Goal: Information Seeking & Learning: Check status

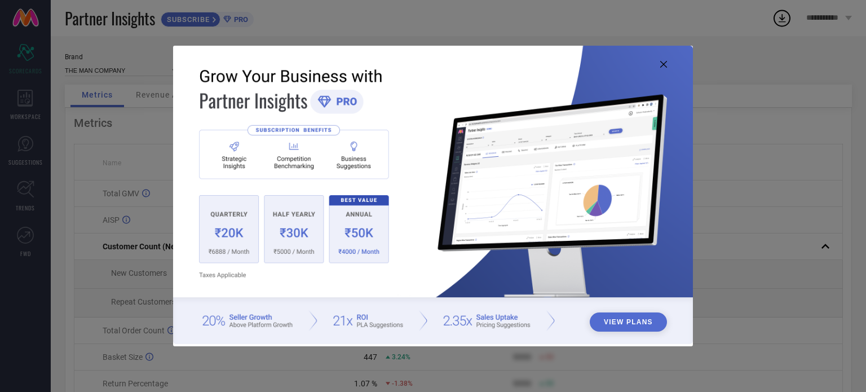
click at [661, 63] on icon at bounding box center [663, 64] width 7 height 7
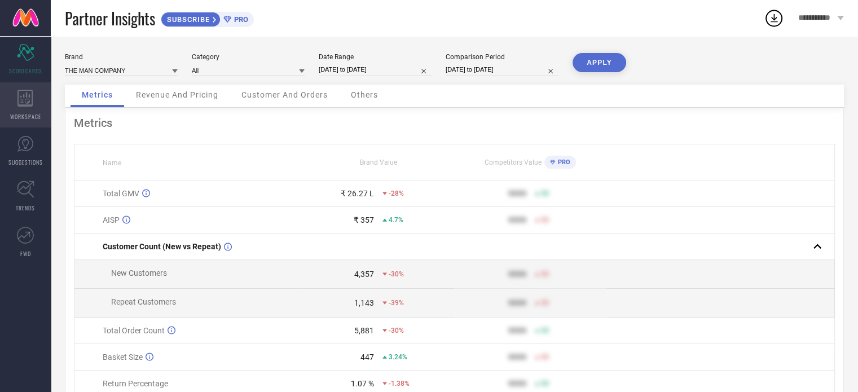
click at [30, 105] on icon at bounding box center [24, 98] width 15 height 17
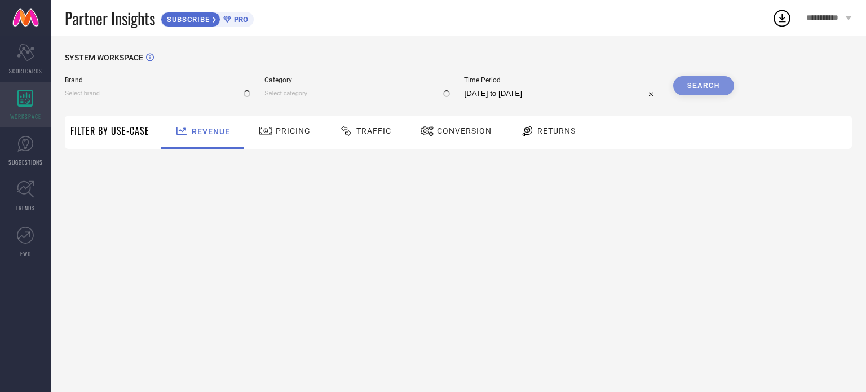
type input "THE MAN COMPANY"
type input "All"
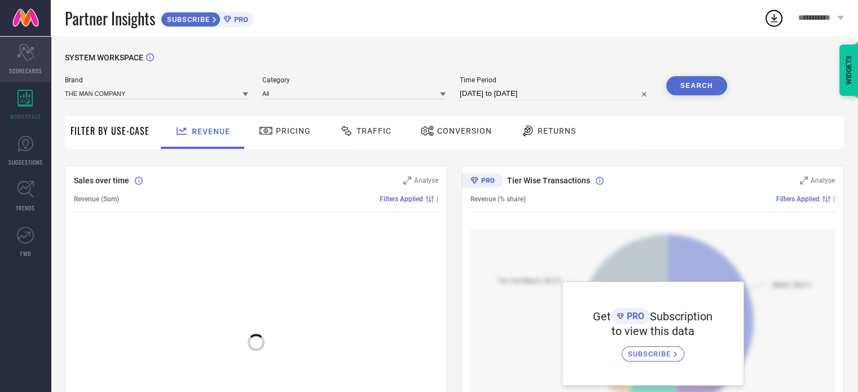
click at [33, 58] on icon "Scorecard" at bounding box center [25, 52] width 17 height 17
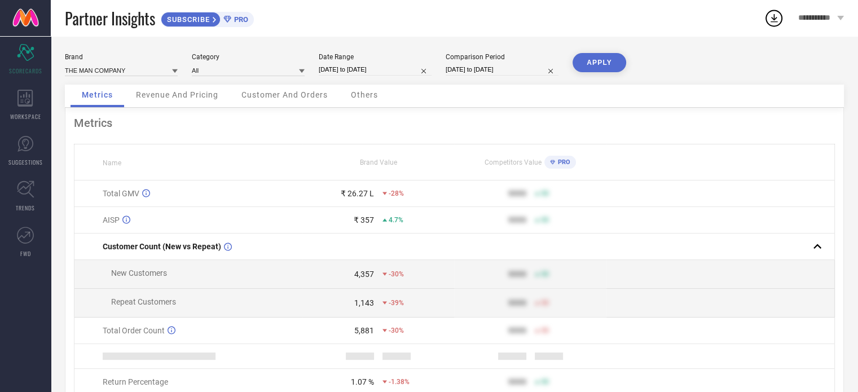
click at [180, 94] on span "Revenue And Pricing" at bounding box center [177, 94] width 82 height 9
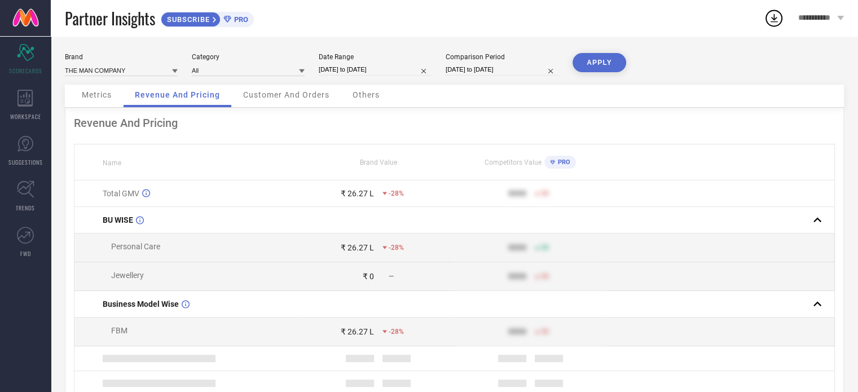
click at [265, 92] on span "Customer And Orders" at bounding box center [286, 94] width 86 height 9
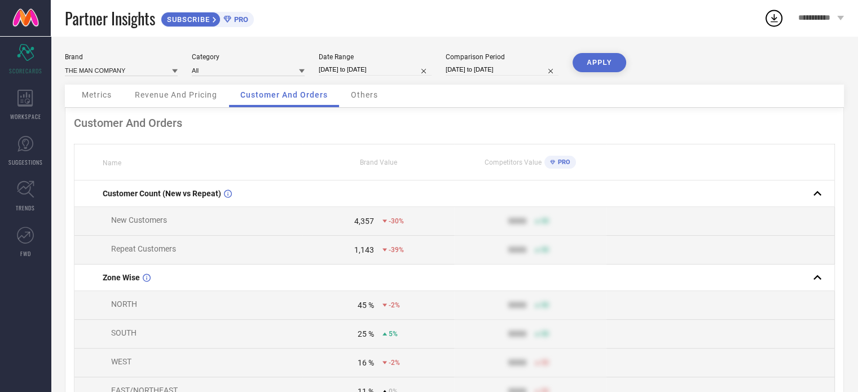
click at [350, 92] on div "Others" at bounding box center [364, 96] width 50 height 23
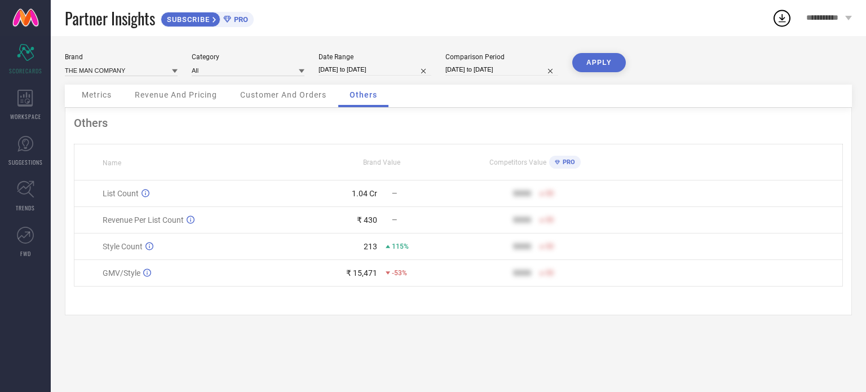
click at [311, 92] on span "Customer And Orders" at bounding box center [283, 94] width 86 height 9
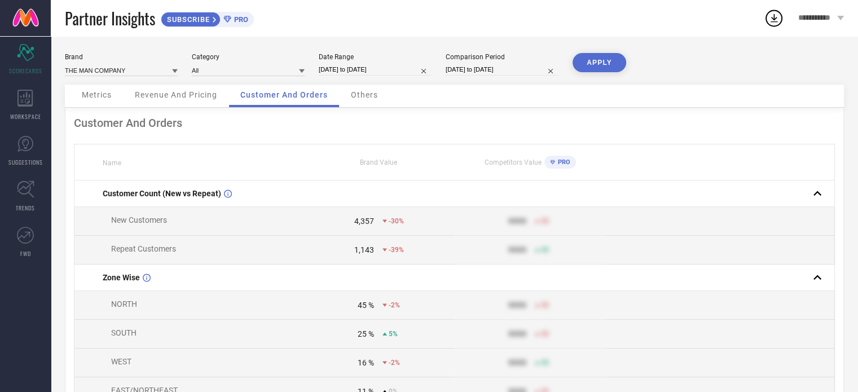
click at [365, 250] on div "1,143" at bounding box center [364, 249] width 20 height 9
click at [224, 17] on div "PRO" at bounding box center [234, 19] width 28 height 8
